Goal: Task Accomplishment & Management: Manage account settings

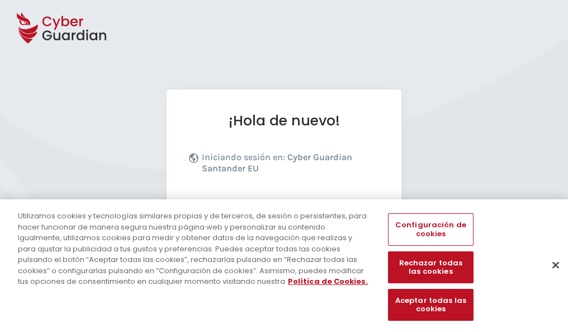
scroll to position [137, 0]
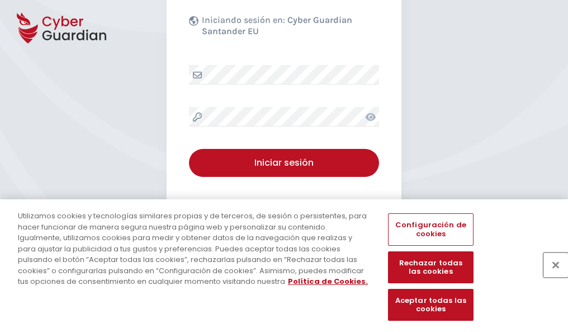
click at [550, 276] on button "Cerrar" at bounding box center [556, 264] width 25 height 25
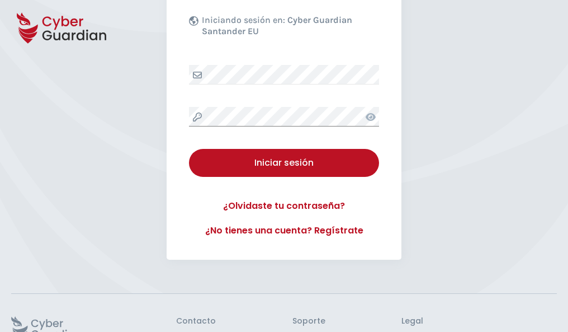
scroll to position [218, 0]
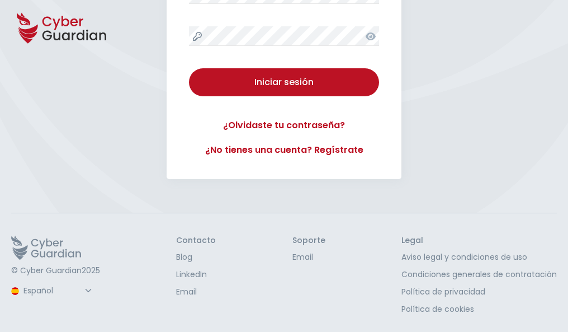
click at [189, 68] on button "Iniciar sesión" at bounding box center [284, 82] width 190 height 28
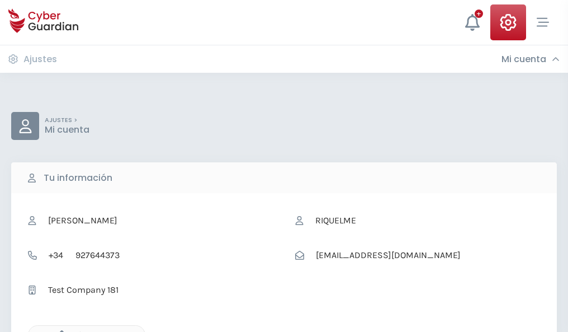
click at [59, 331] on icon "button" at bounding box center [59, 335] width 10 height 10
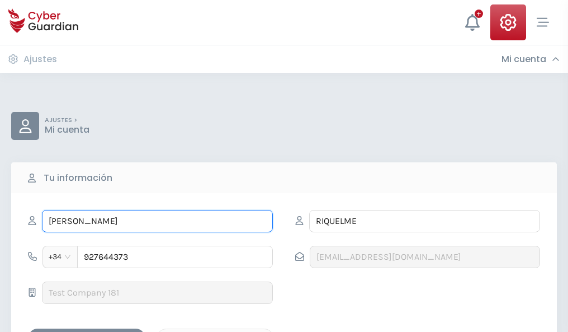
click at [157, 221] on input "FELIPE" at bounding box center [157, 221] width 231 height 22
type input "F"
type input "Ricarda"
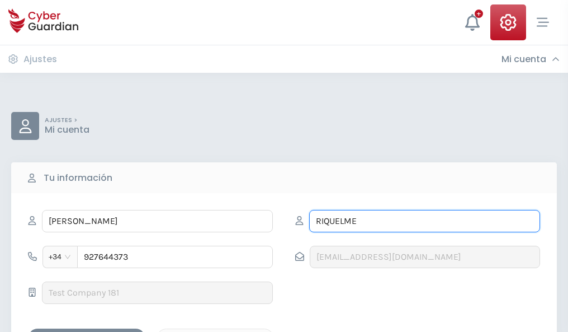
click at [424, 221] on input "RIQUELME" at bounding box center [424, 221] width 231 height 22
type input "R"
type input "Garcés"
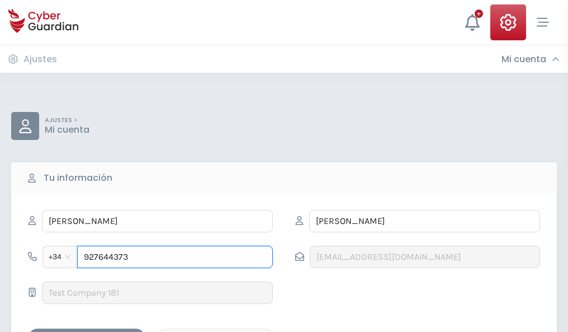
click at [175, 257] on input "927644373" at bounding box center [175, 257] width 196 height 22
type input "9"
type input "834179923"
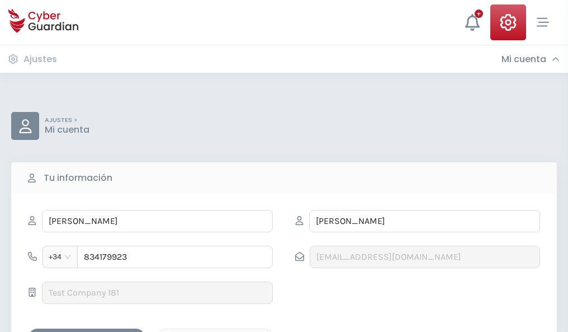
click at [87, 331] on div "Guardar cambios" at bounding box center [86, 338] width 101 height 14
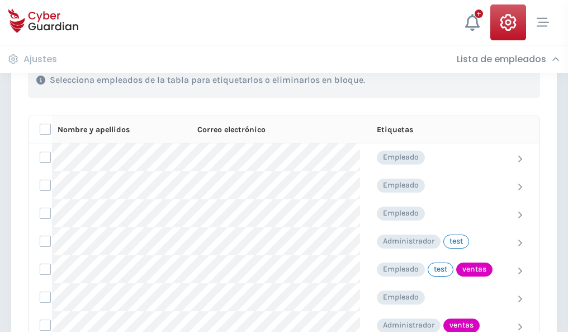
scroll to position [507, 0]
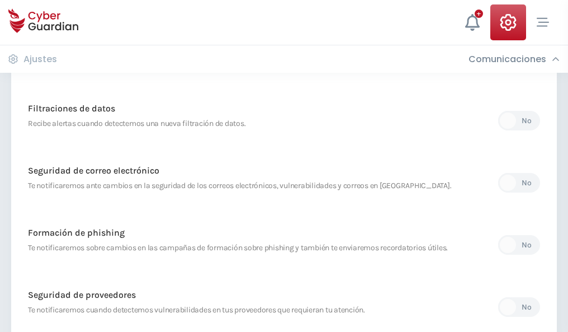
scroll to position [589, 0]
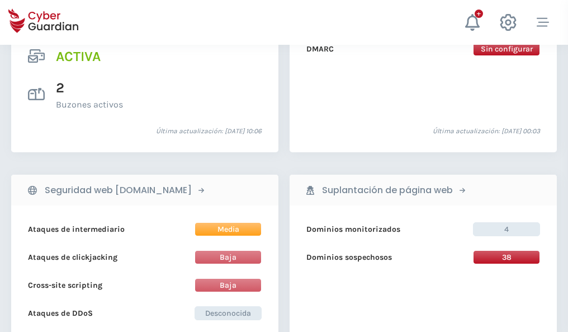
scroll to position [1136, 0]
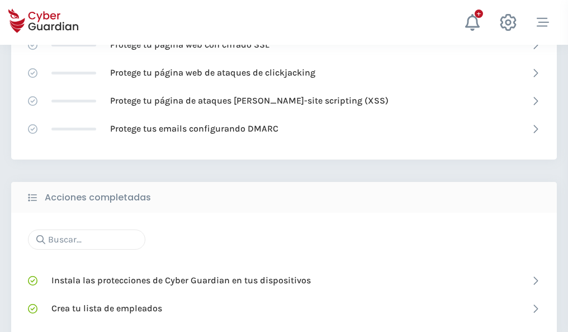
scroll to position [745, 0]
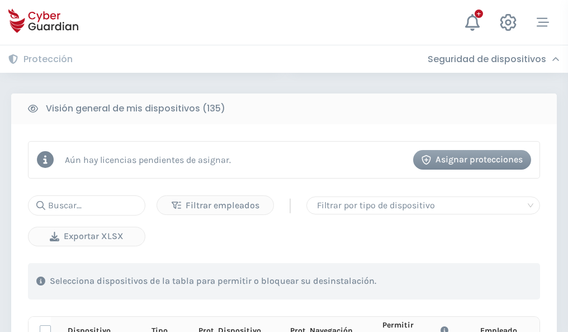
scroll to position [988, 0]
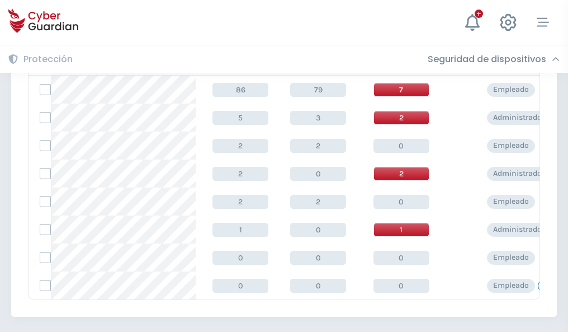
scroll to position [519, 0]
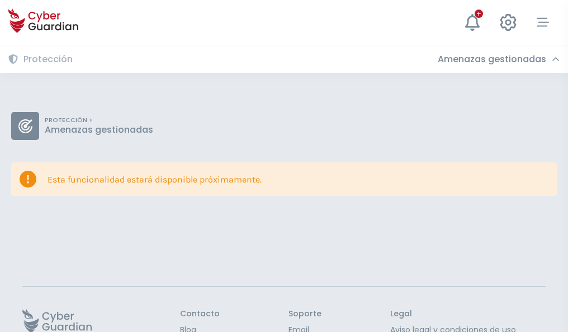
scroll to position [73, 0]
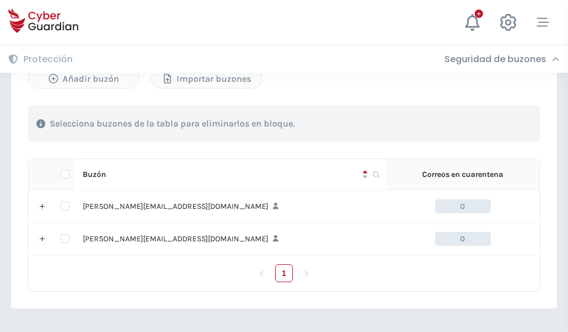
scroll to position [486, 0]
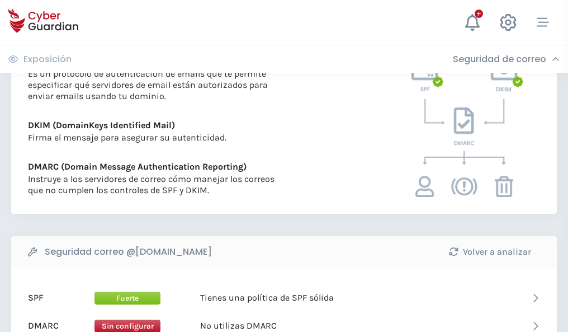
scroll to position [603, 0]
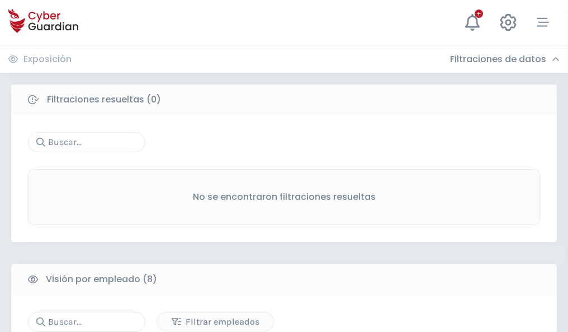
scroll to position [953, 0]
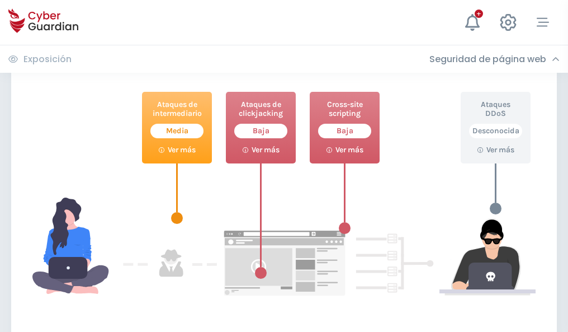
scroll to position [609, 0]
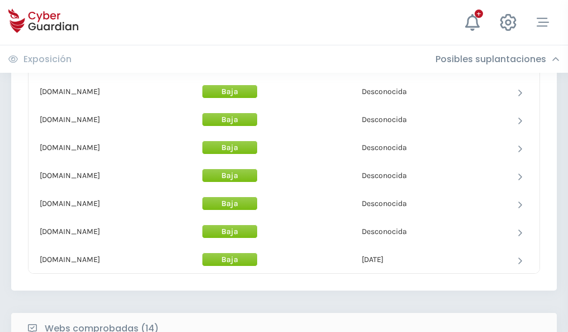
scroll to position [1091, 0]
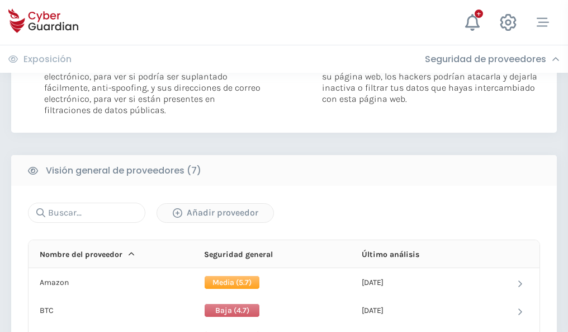
scroll to position [749, 0]
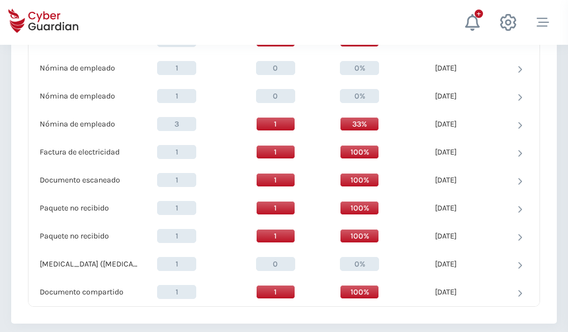
scroll to position [1159, 0]
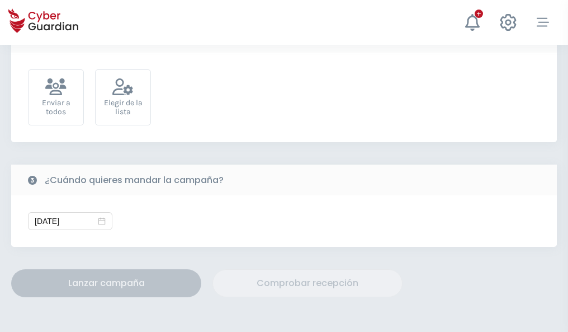
scroll to position [409, 0]
